Goal: Find specific page/section

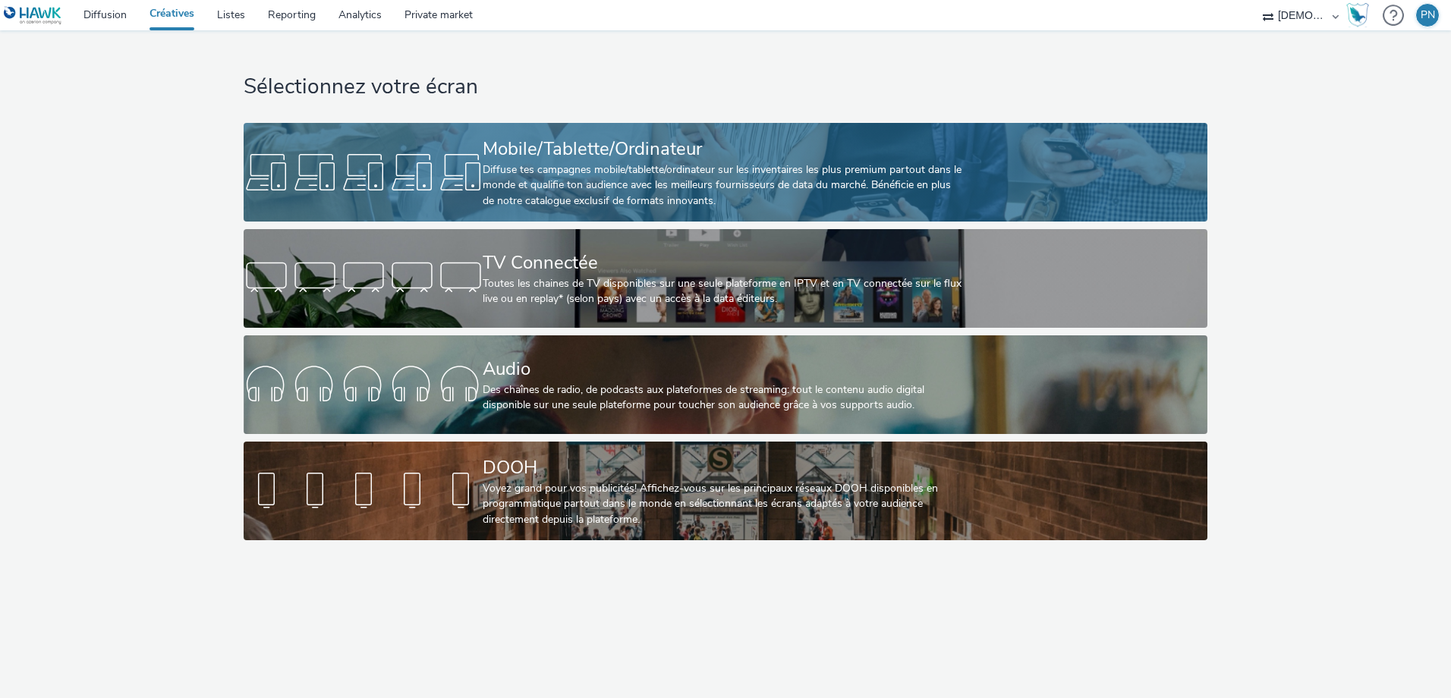
click at [724, 206] on div "Diffuse tes campagnes mobile/tablette/ordinateur sur les inventaires les plus p…" at bounding box center [722, 185] width 479 height 46
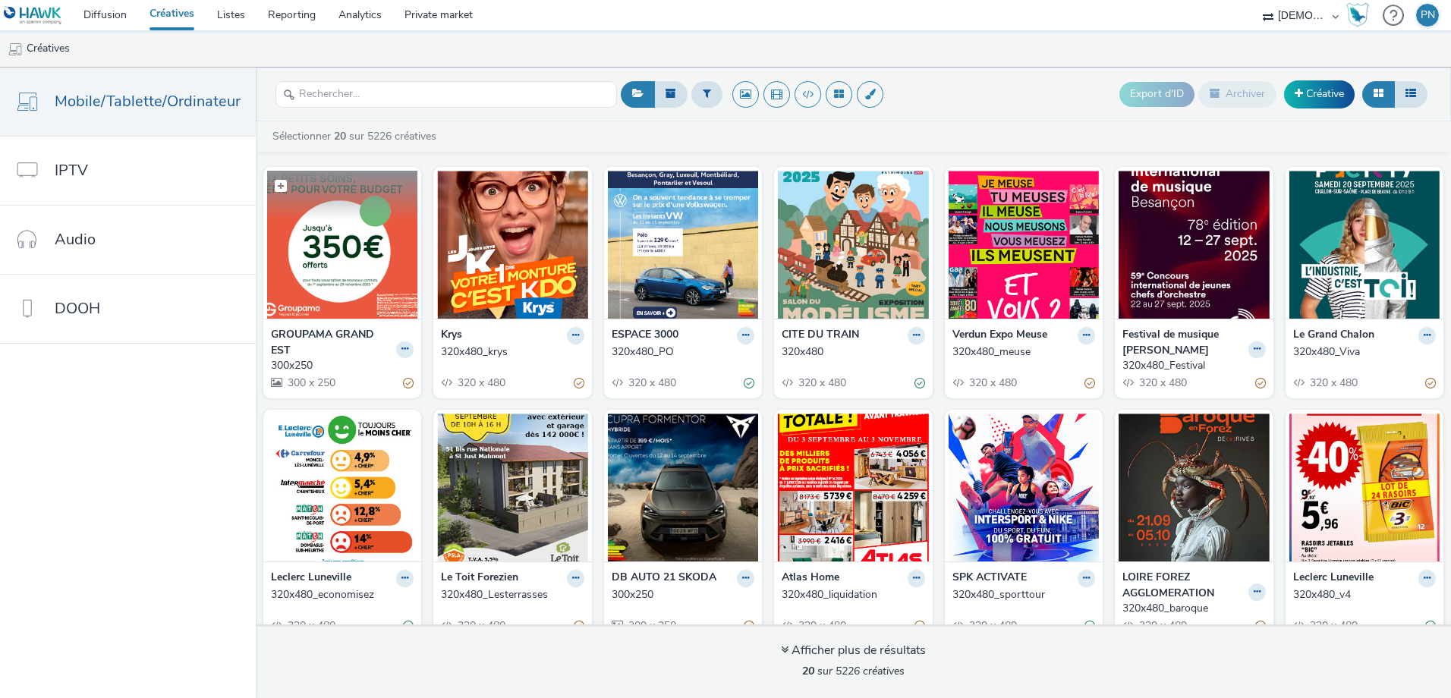
click at [337, 280] on img at bounding box center [342, 245] width 150 height 148
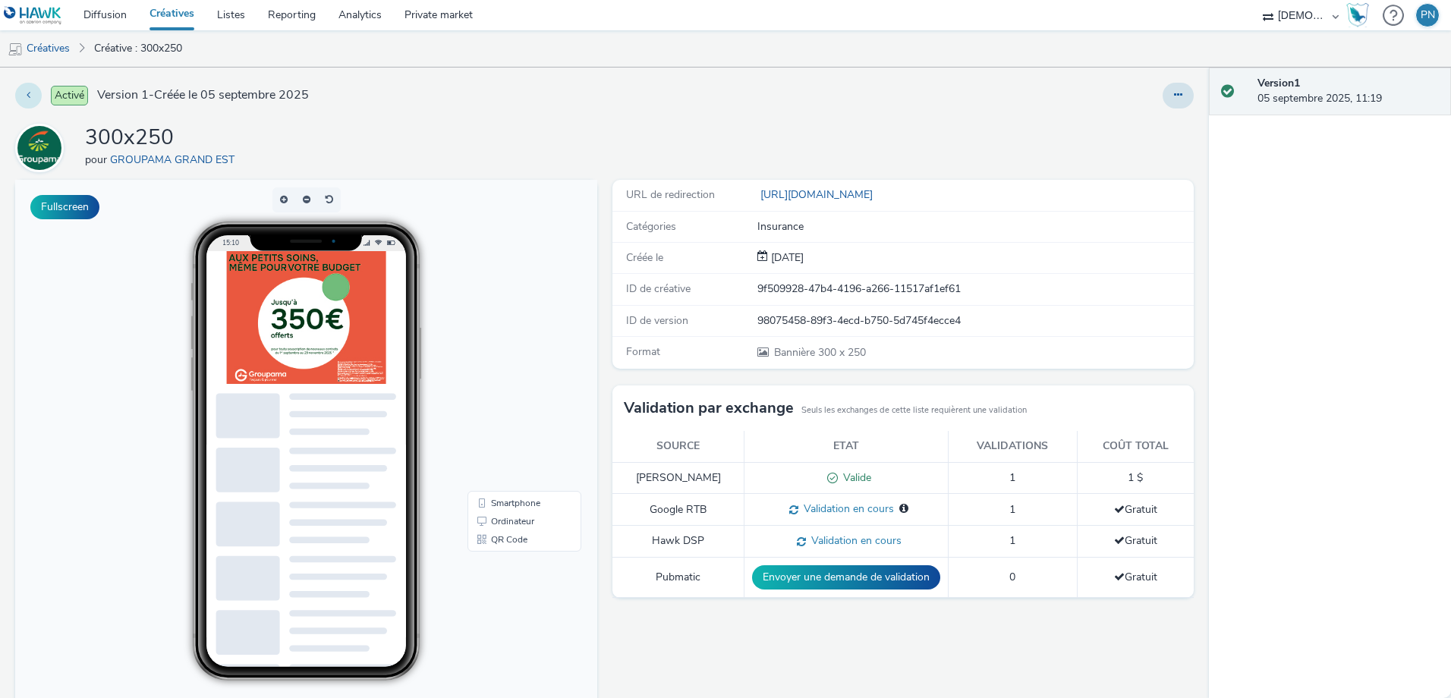
click at [25, 93] on button at bounding box center [28, 96] width 27 height 26
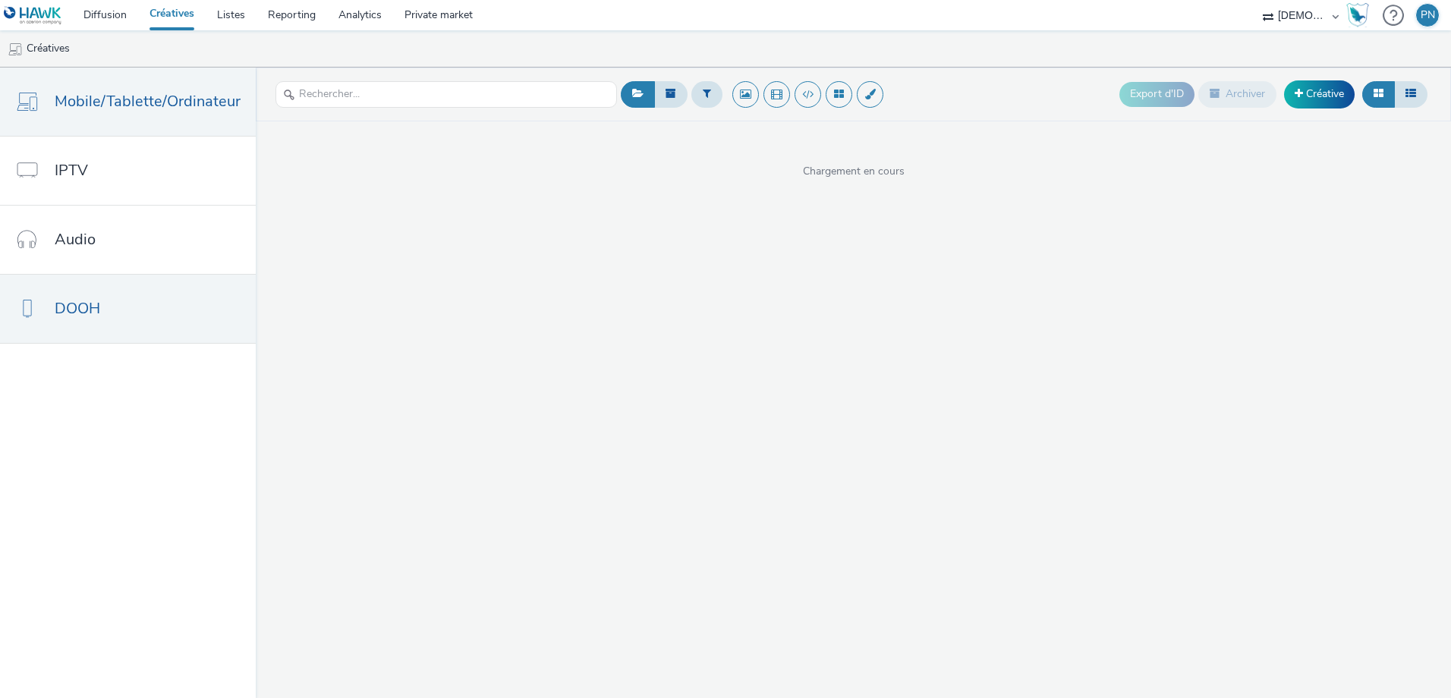
click at [97, 314] on span "DOOH" at bounding box center [78, 309] width 46 height 22
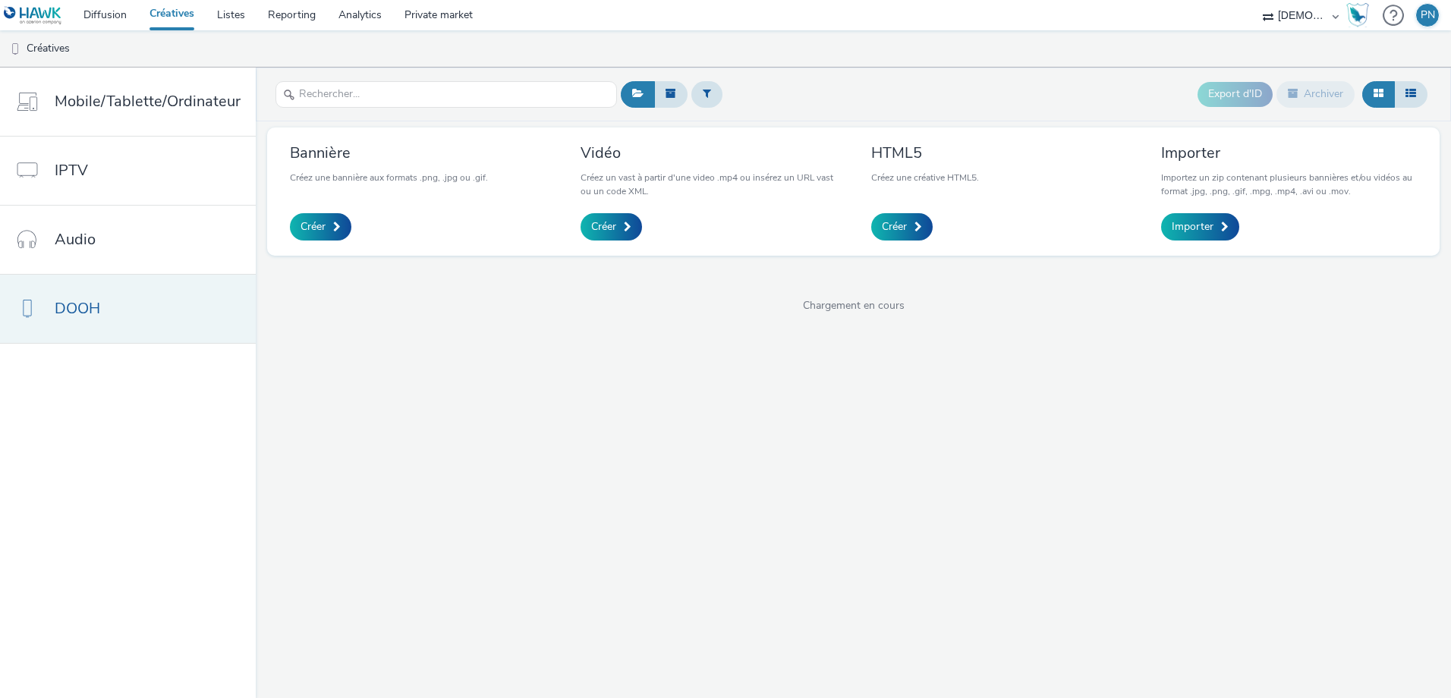
click at [96, 334] on link "DOOH" at bounding box center [128, 309] width 256 height 68
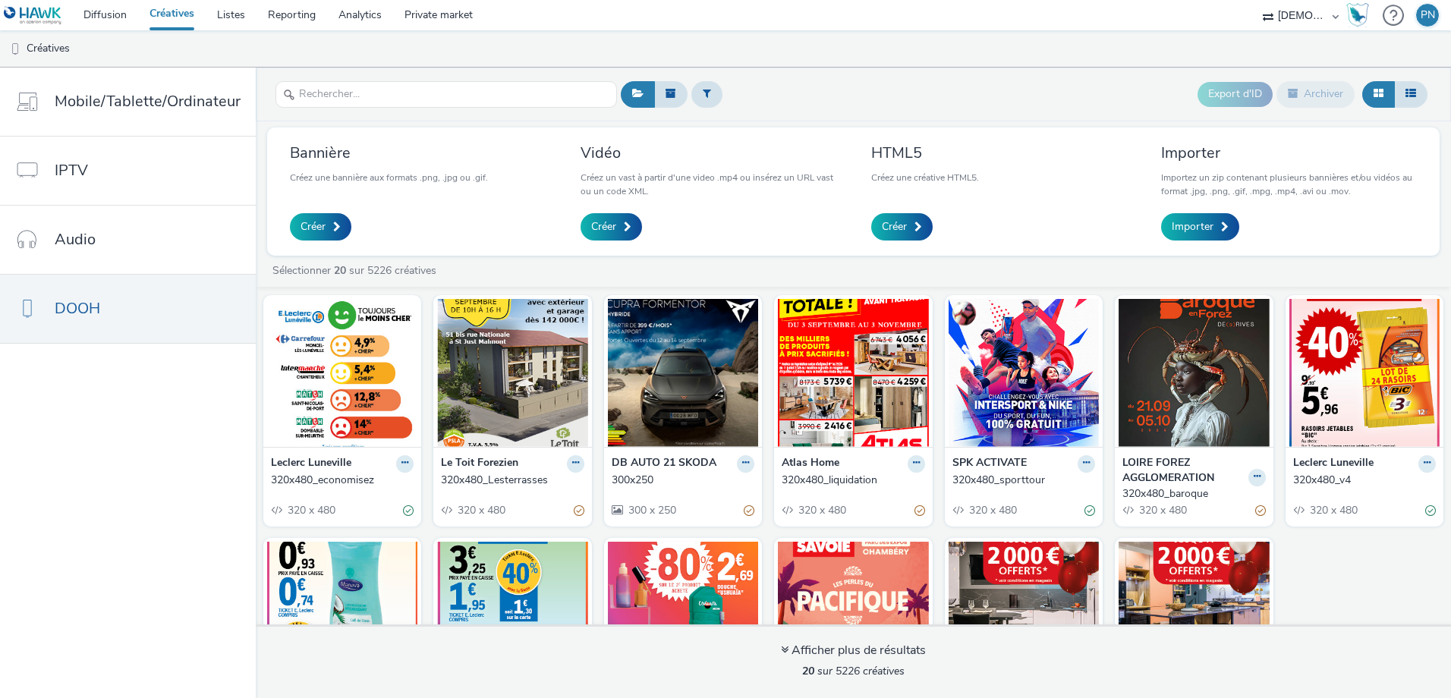
scroll to position [250, 0]
click at [219, 320] on link "DOOH" at bounding box center [128, 309] width 256 height 68
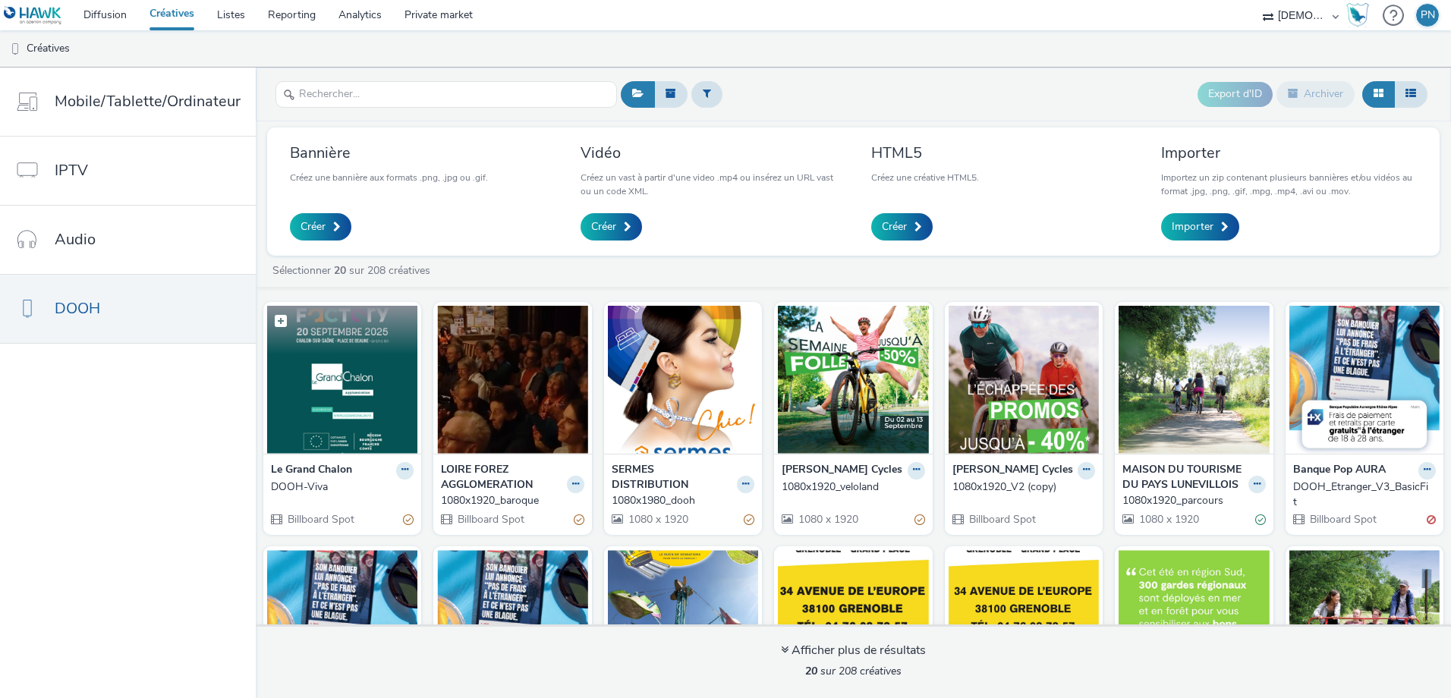
click at [338, 397] on img at bounding box center [342, 380] width 150 height 148
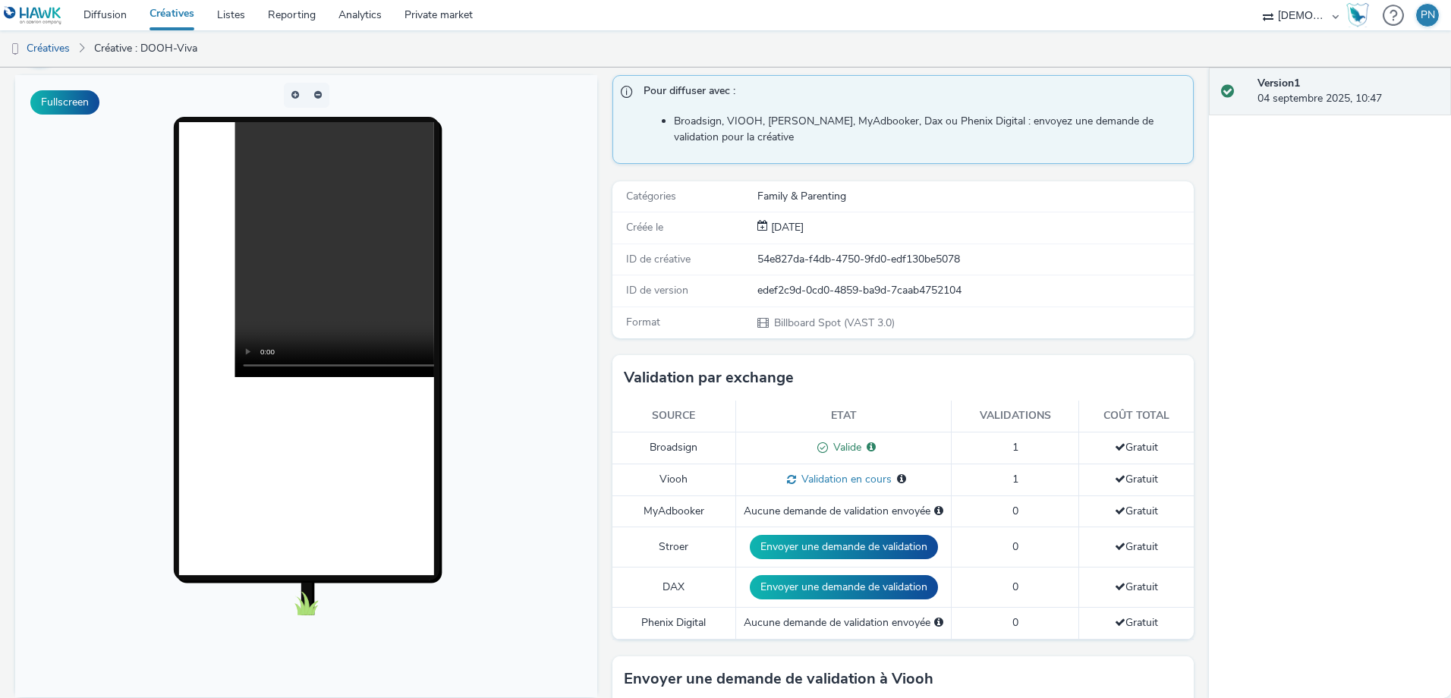
scroll to position [105, 0]
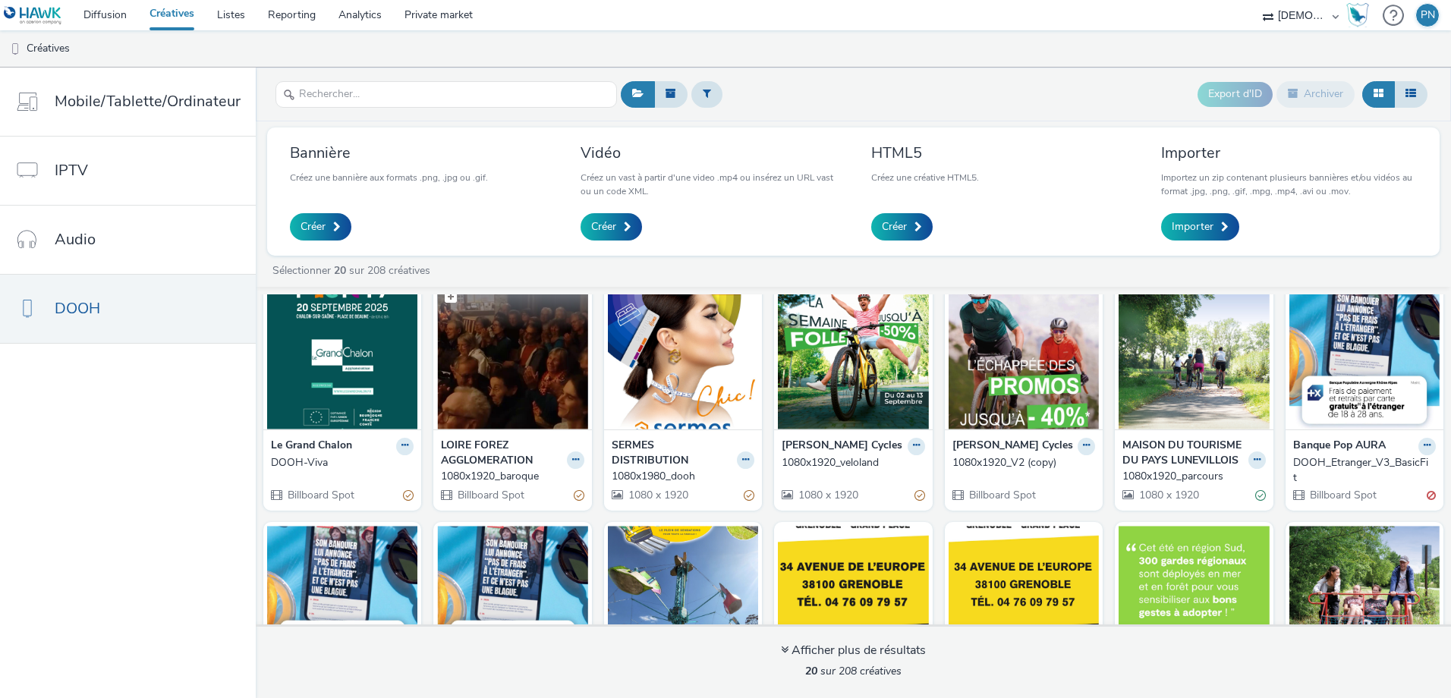
scroll to position [24, 0]
